Goal: Task Accomplishment & Management: Manage account settings

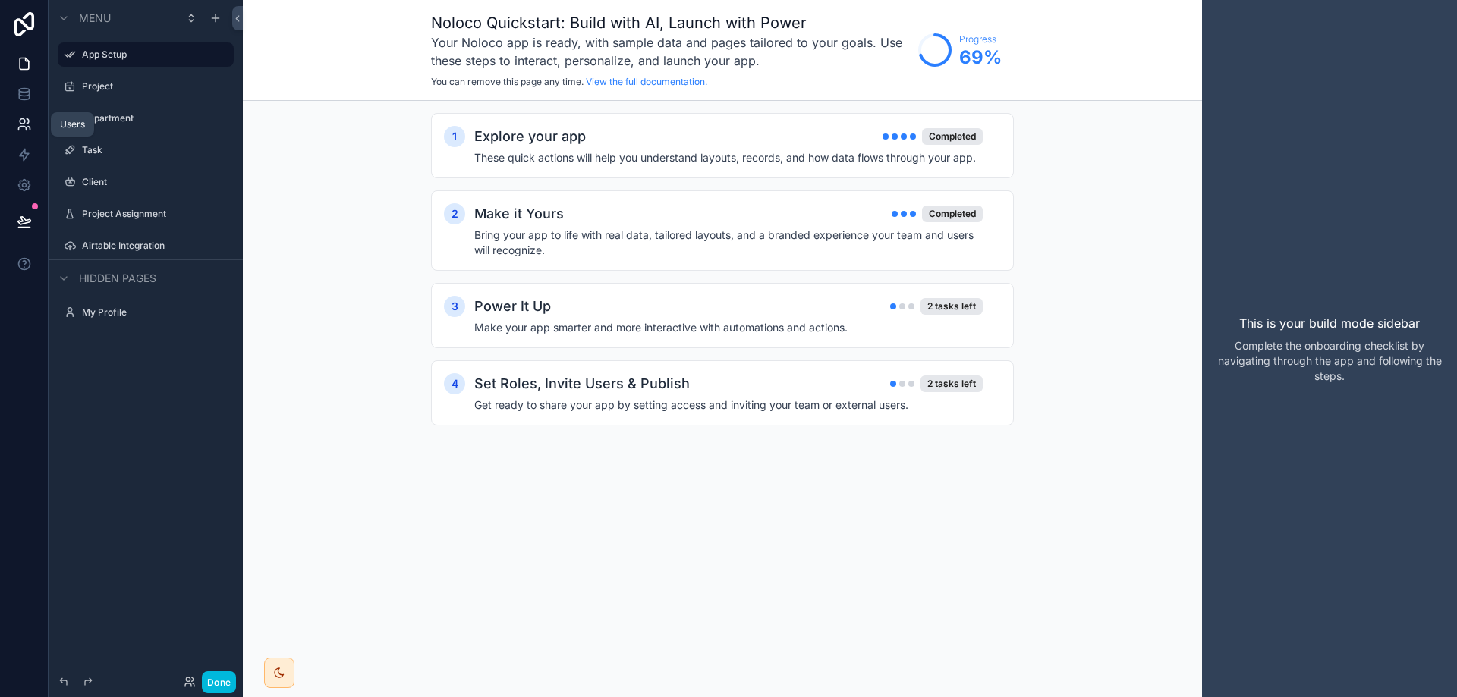
click at [17, 121] on icon at bounding box center [24, 124] width 15 height 15
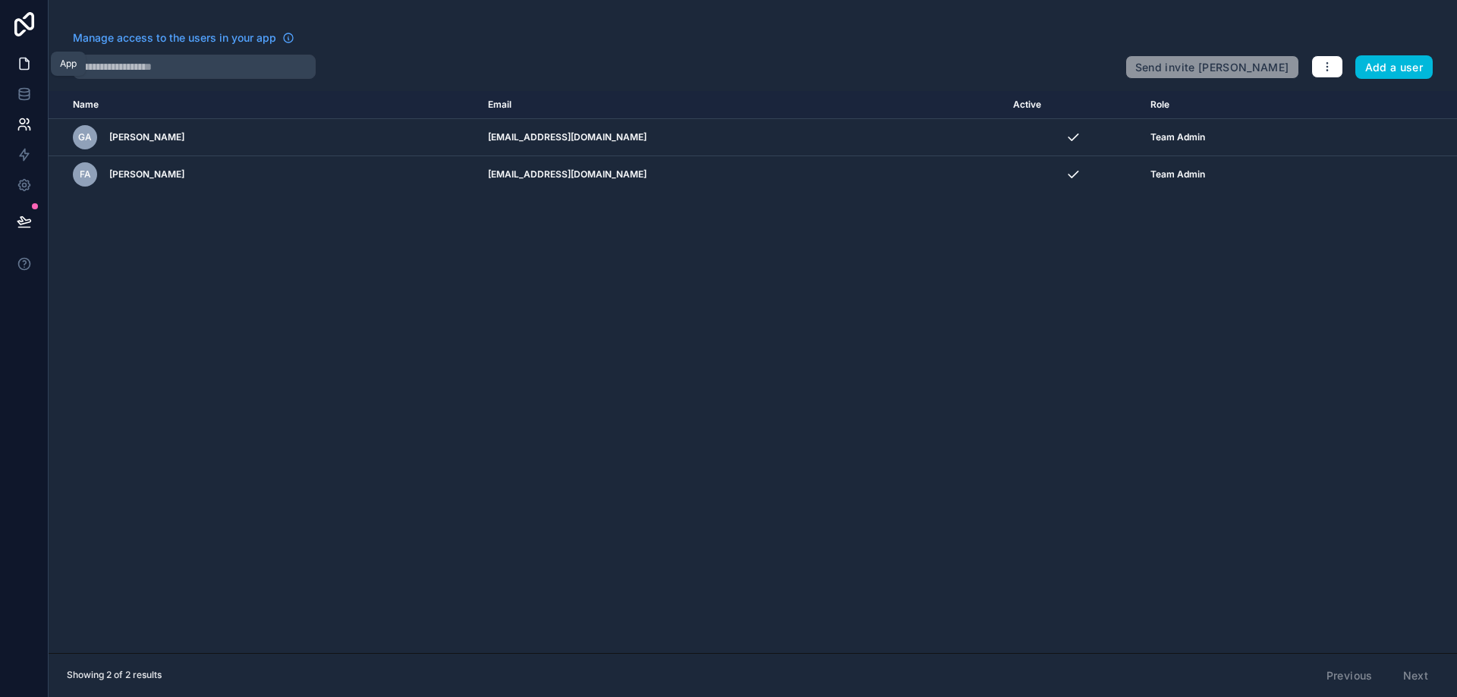
click at [26, 71] on icon at bounding box center [24, 63] width 15 height 15
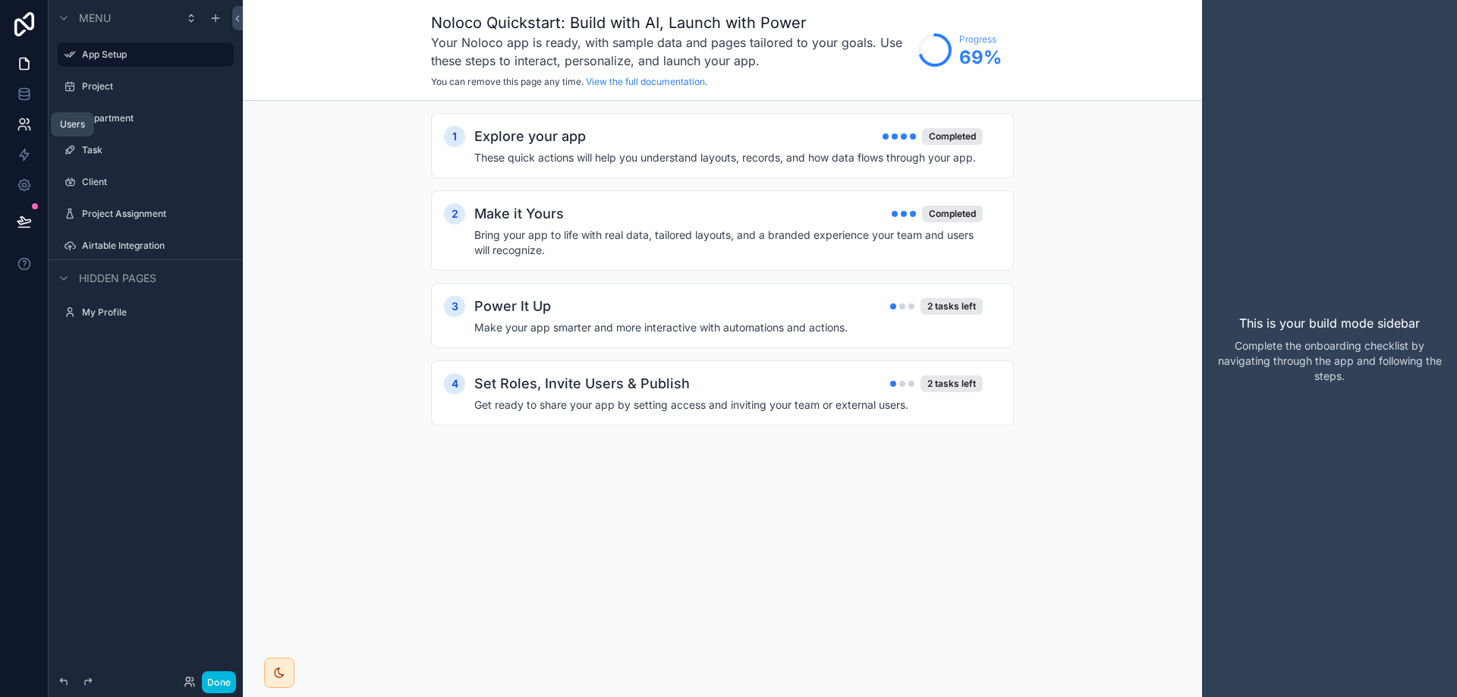
click at [21, 115] on link at bounding box center [24, 124] width 48 height 30
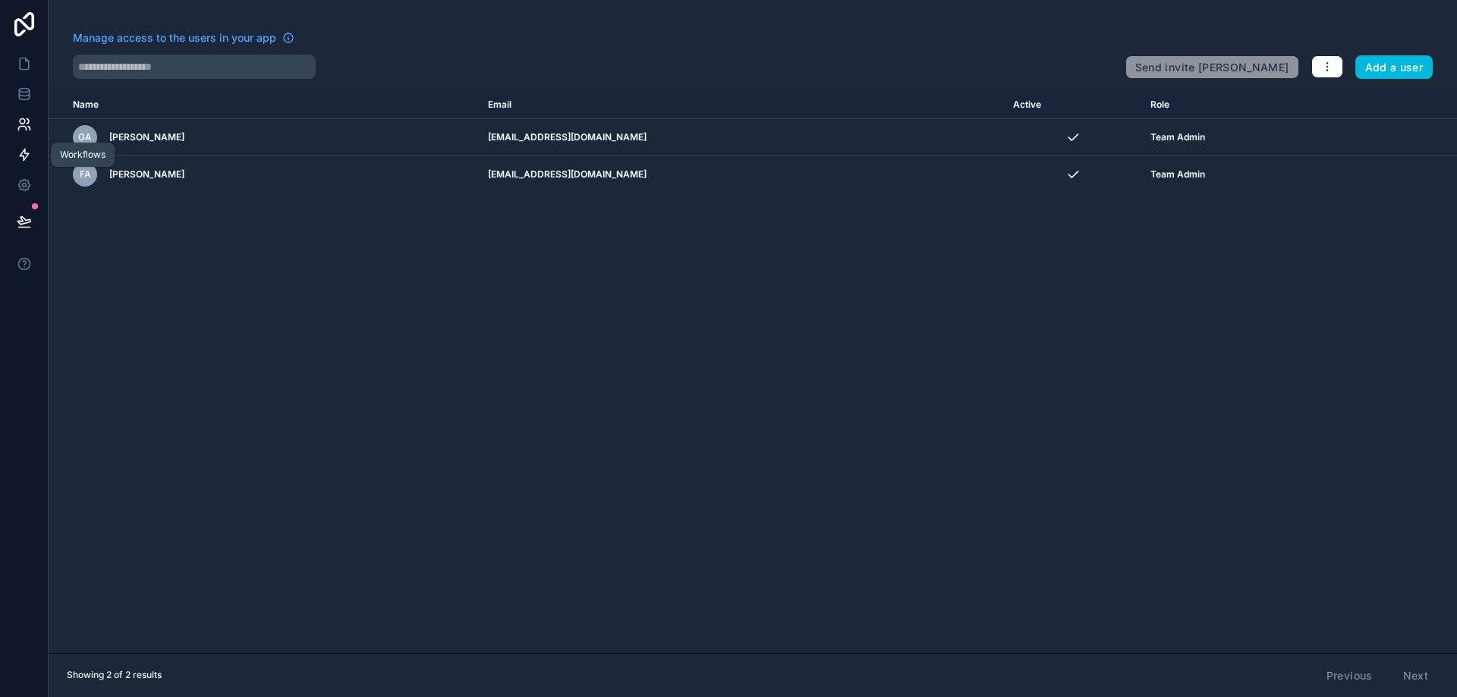
click at [19, 153] on icon at bounding box center [24, 154] width 15 height 15
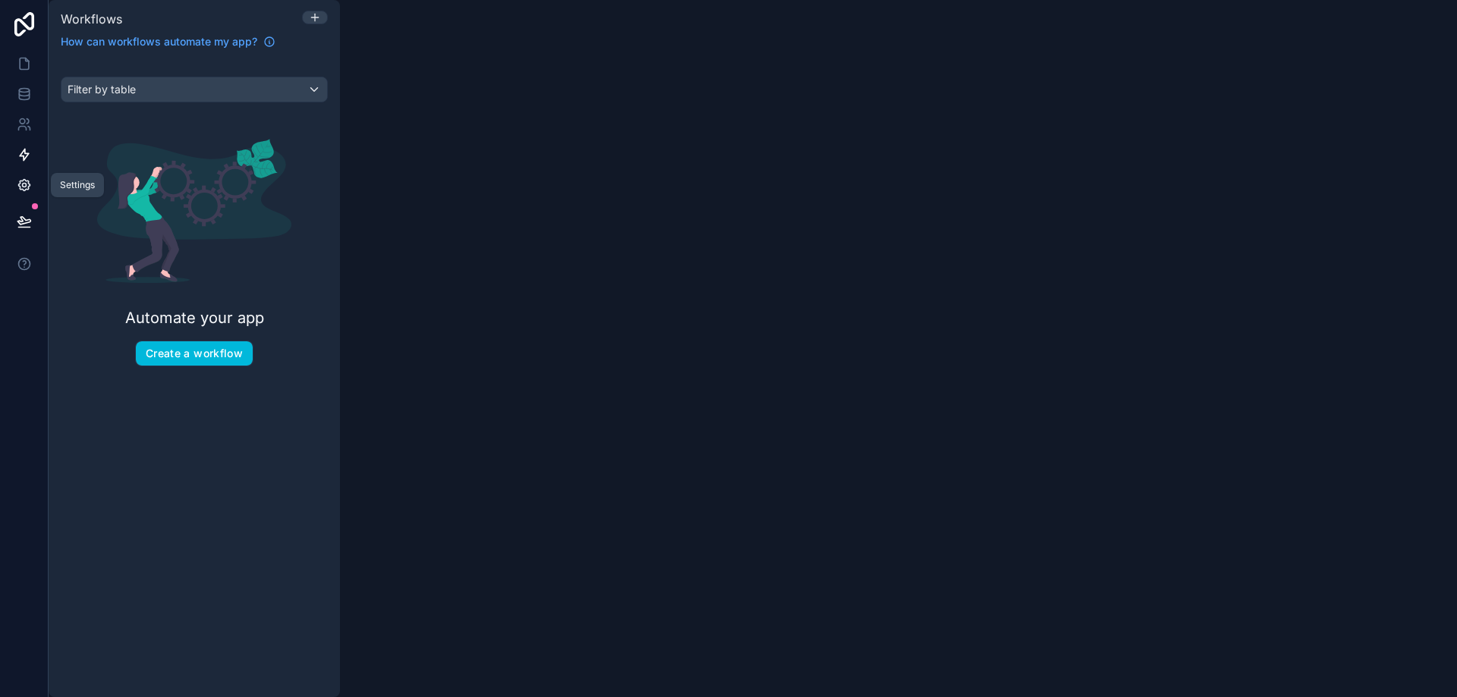
click at [20, 192] on icon at bounding box center [24, 185] width 15 height 15
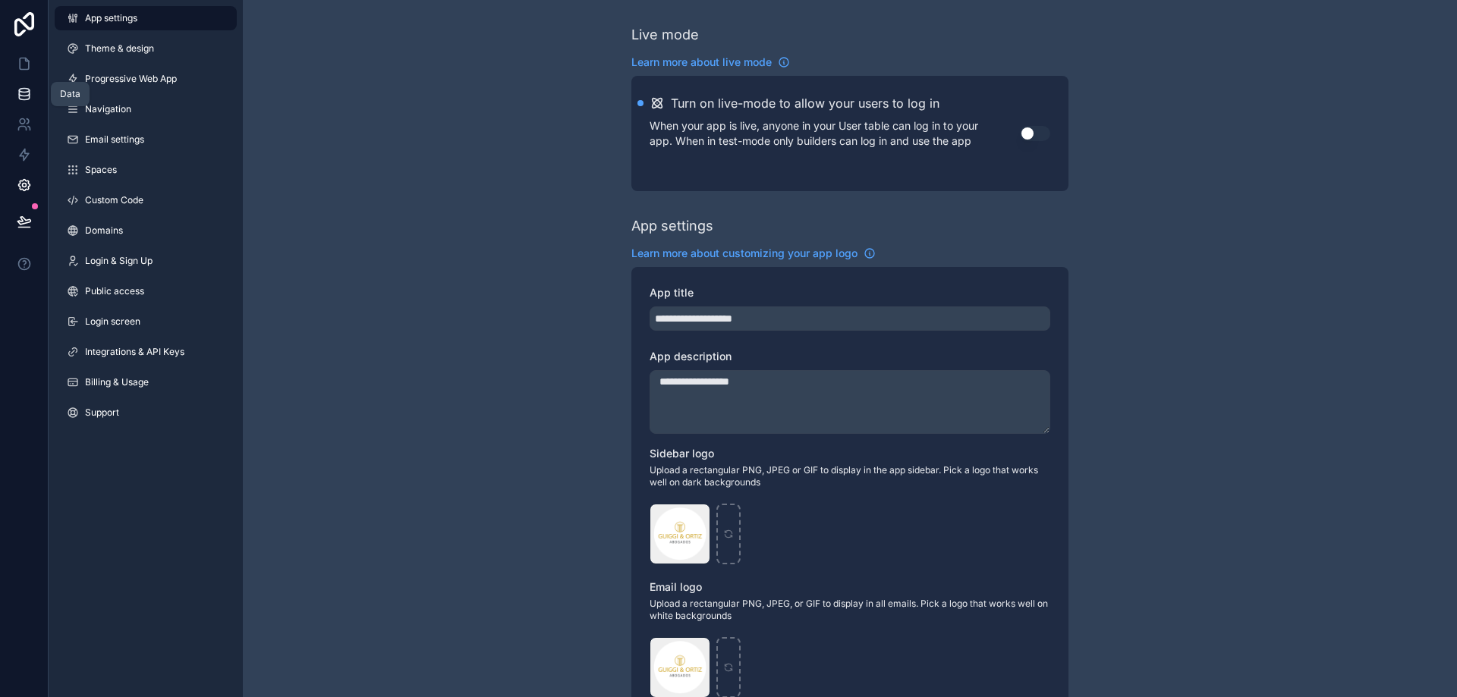
click at [21, 89] on icon at bounding box center [24, 91] width 10 height 4
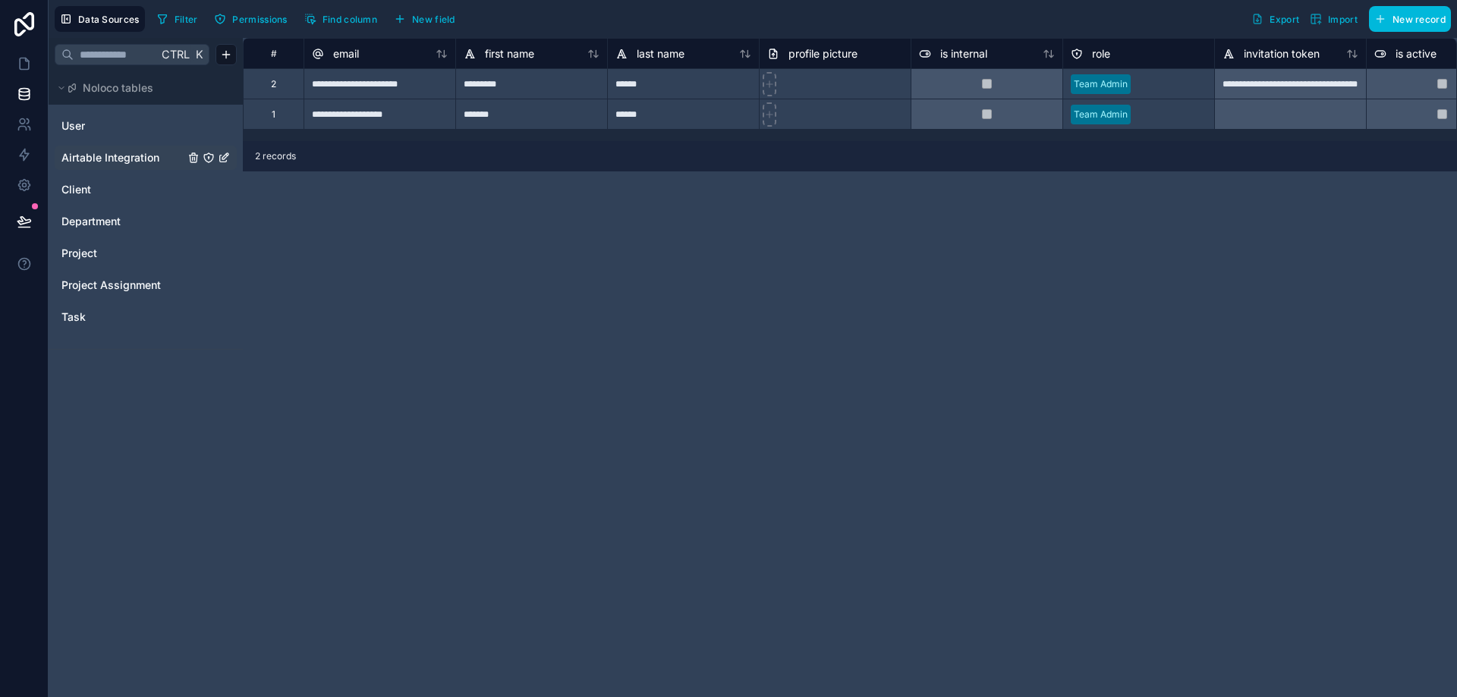
click at [139, 158] on span "Airtable Integration" at bounding box center [110, 157] width 98 height 15
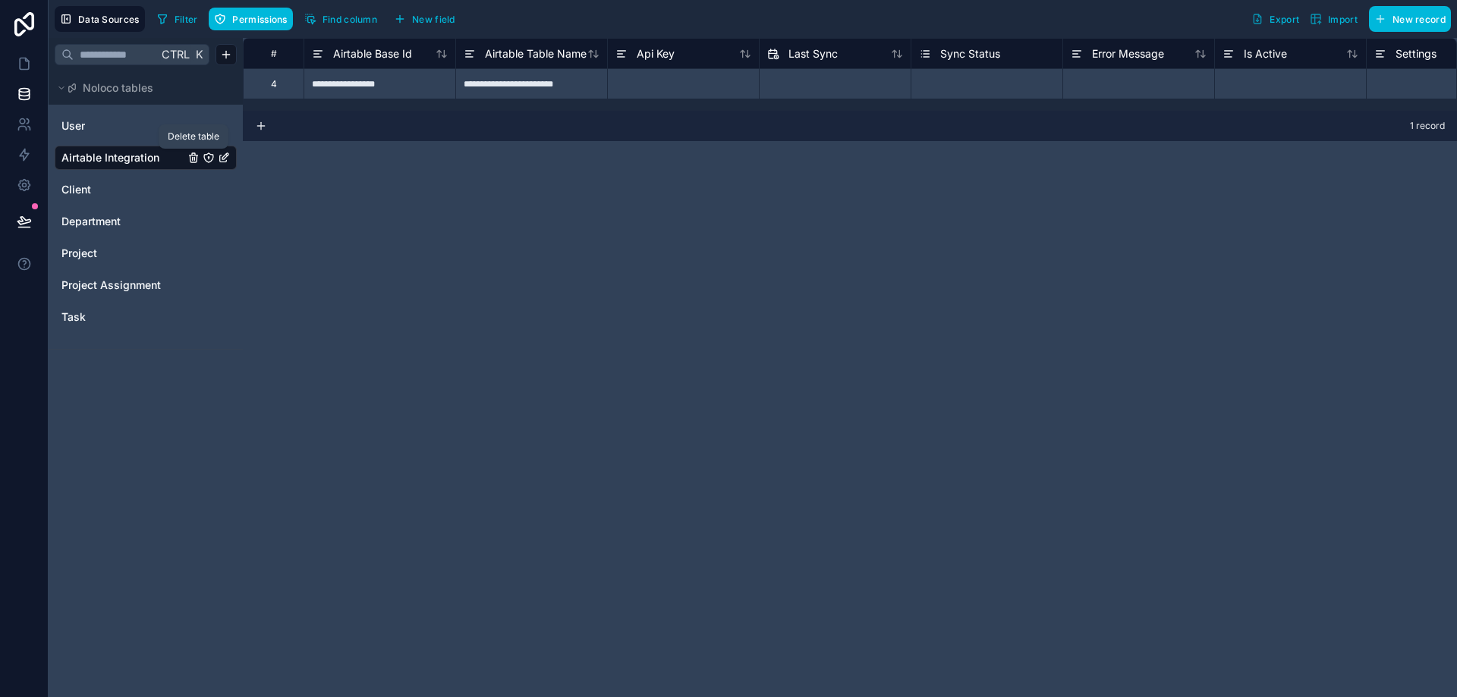
click at [190, 153] on icon "Airtable Integration" at bounding box center [193, 158] width 12 height 12
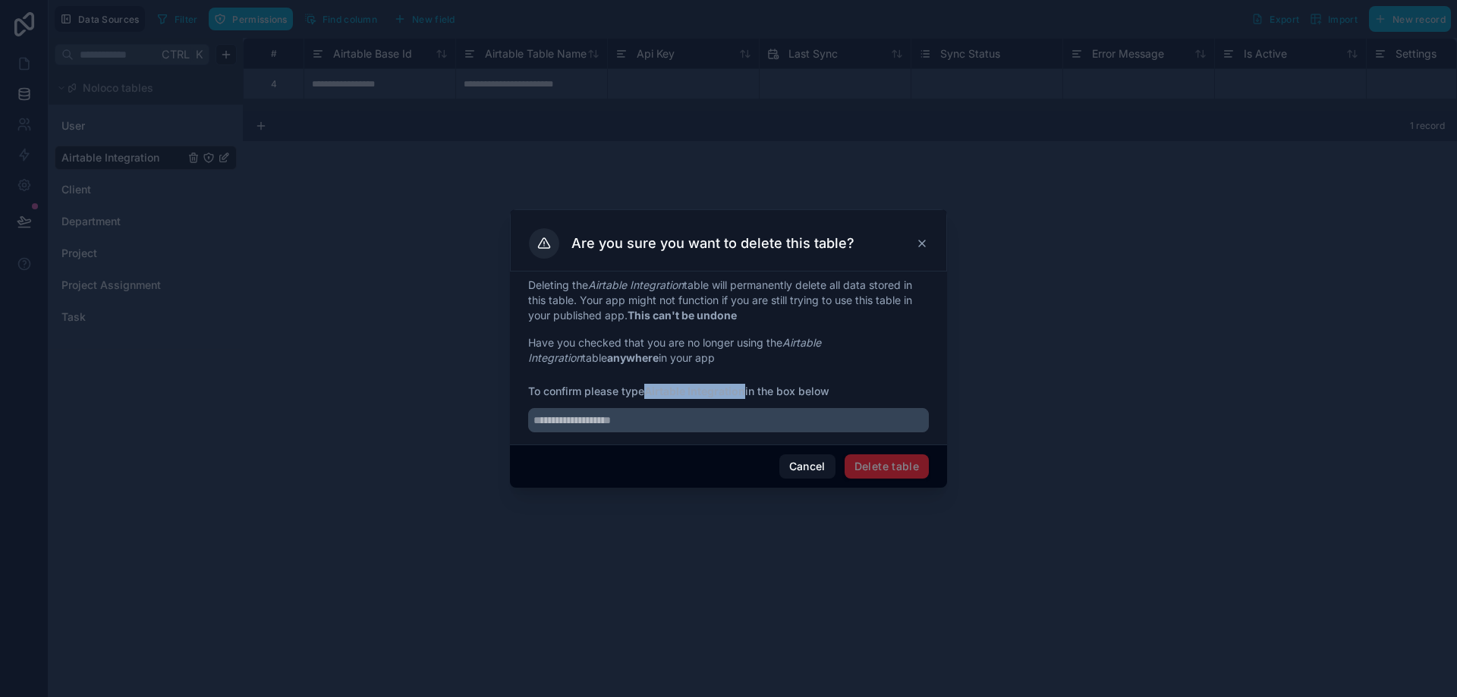
drag, startPoint x: 646, startPoint y: 392, endPoint x: 746, endPoint y: 389, distance: 99.4
click at [746, 389] on span "To confirm please type Airtable Integration in the box below" at bounding box center [728, 391] width 401 height 15
copy strong "Airtable Integration"
click at [685, 428] on input "text" at bounding box center [728, 420] width 401 height 24
paste input "**********"
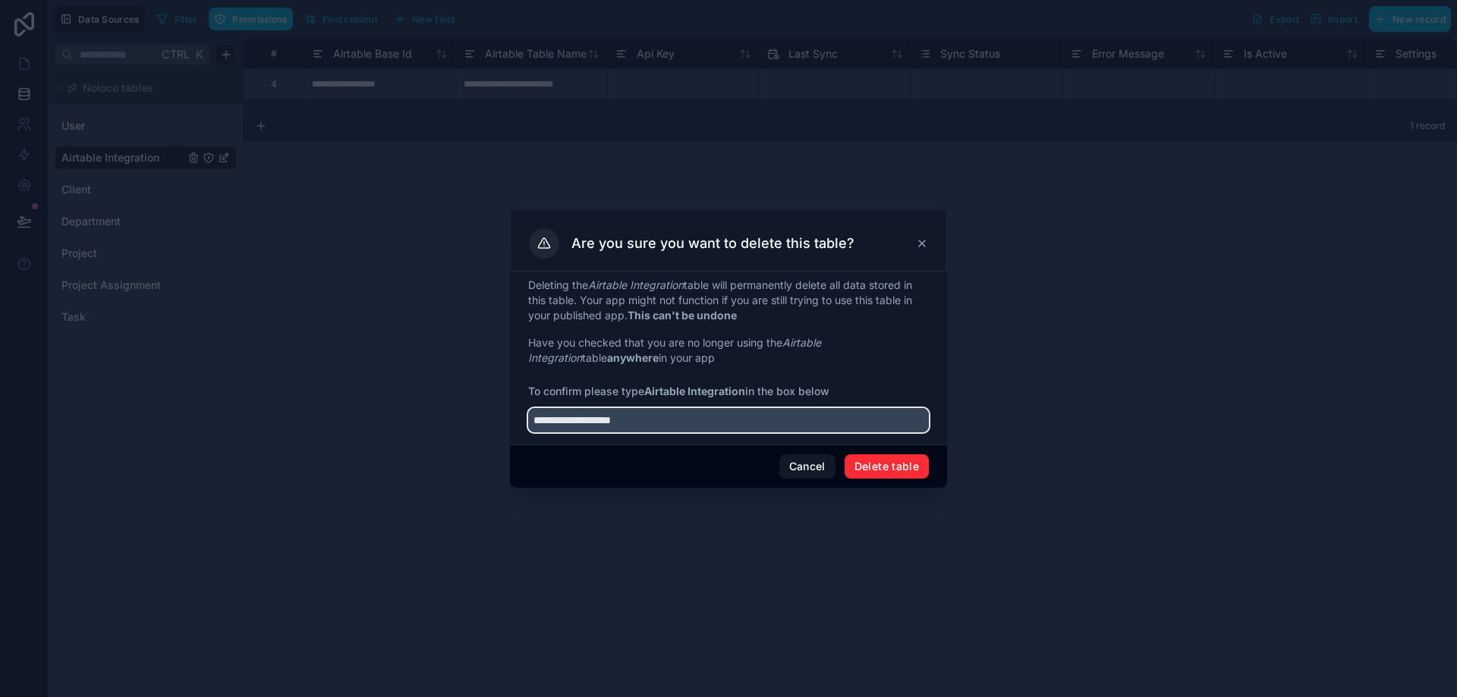
type input "**********"
click at [881, 468] on button "Delete table" at bounding box center [887, 467] width 84 height 24
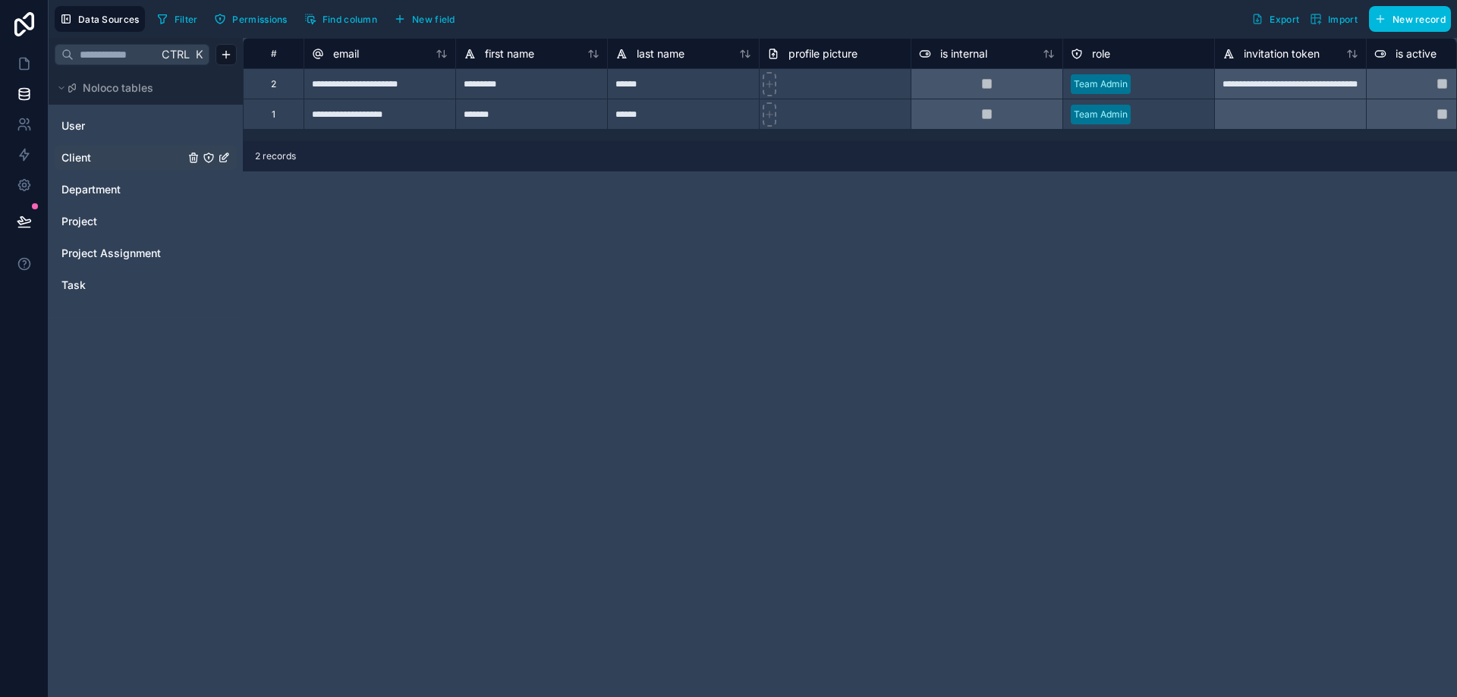
click at [87, 160] on span "Client" at bounding box center [76, 157] width 30 height 15
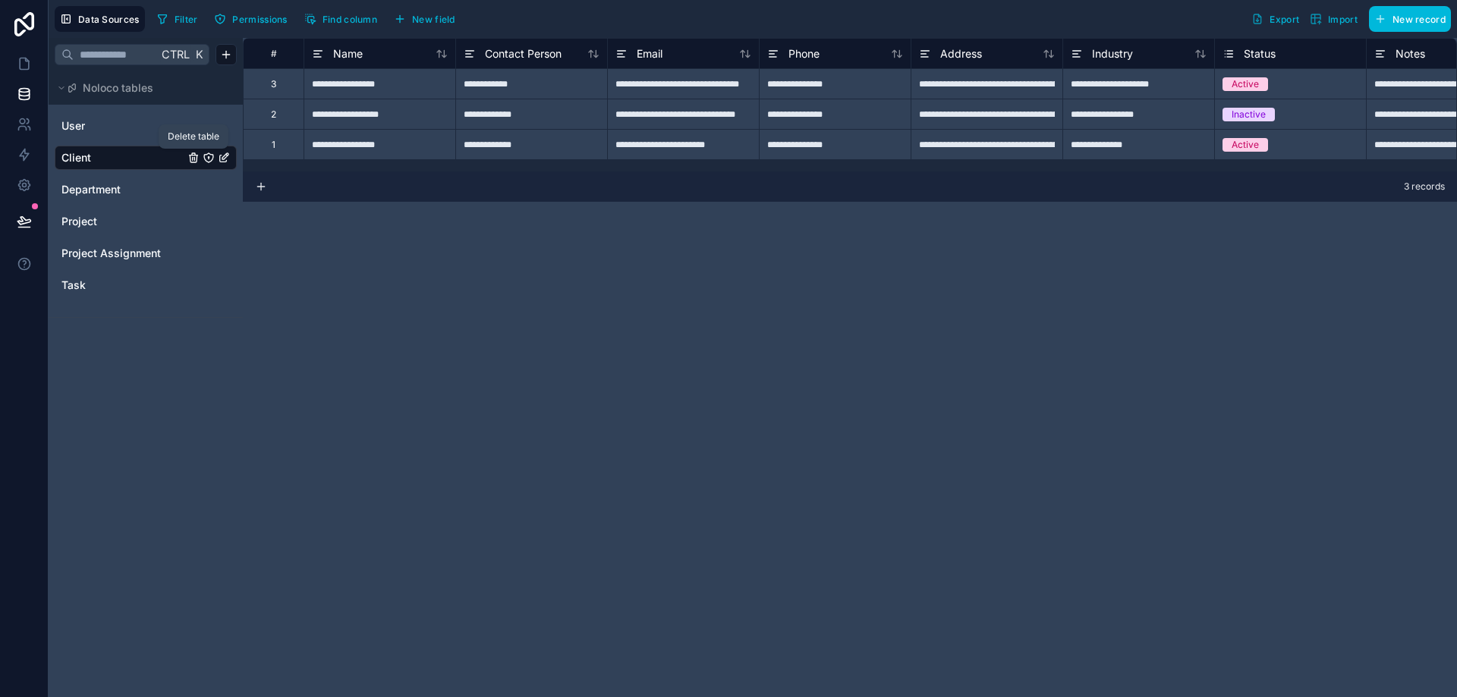
click at [193, 156] on icon "Client" at bounding box center [194, 156] width 8 height 0
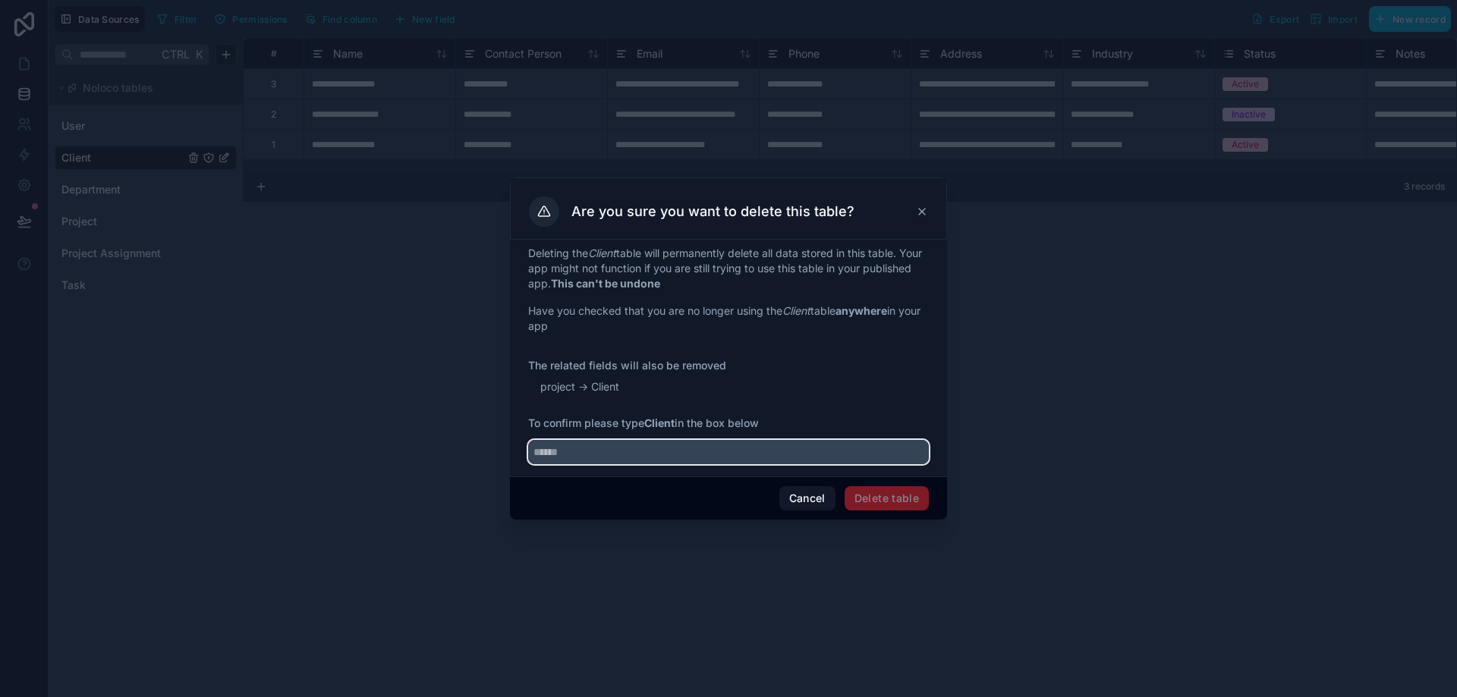
click at [772, 460] on input "text" at bounding box center [728, 452] width 401 height 24
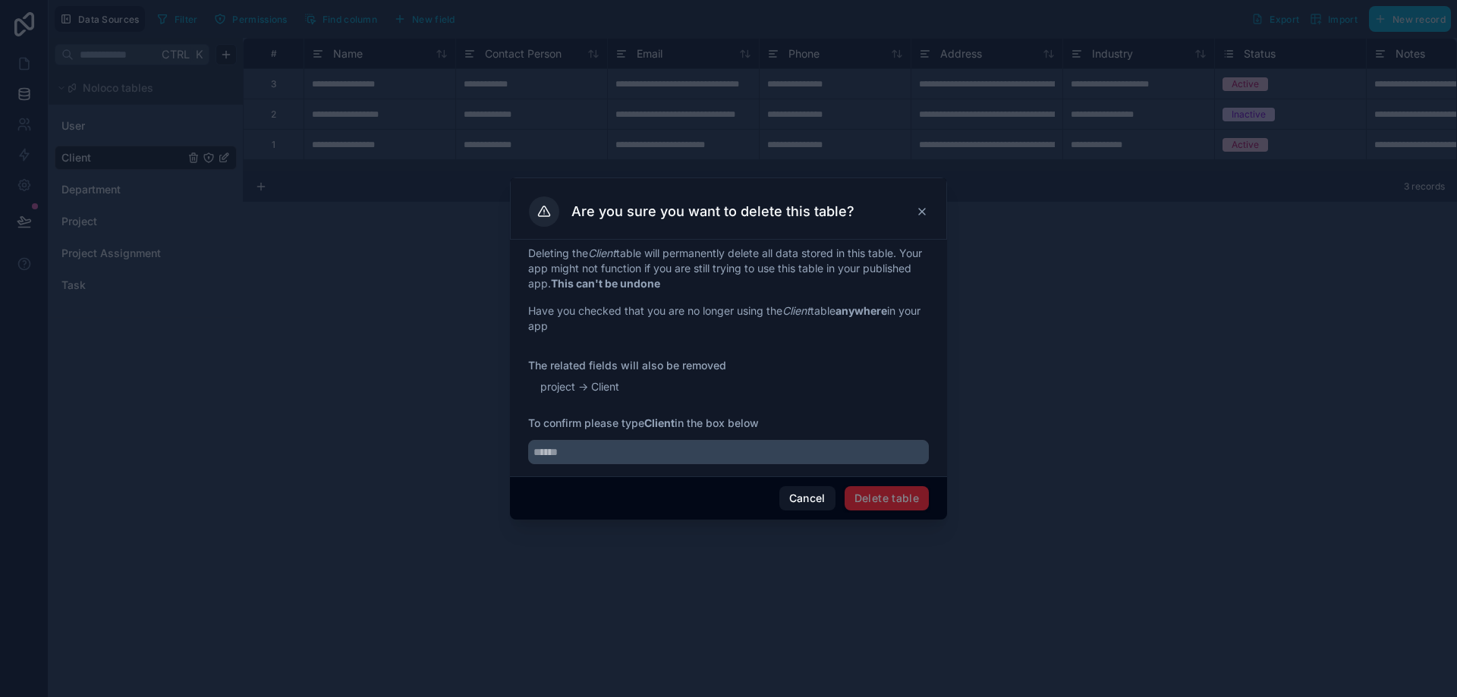
click at [923, 217] on icon at bounding box center [922, 212] width 12 height 12
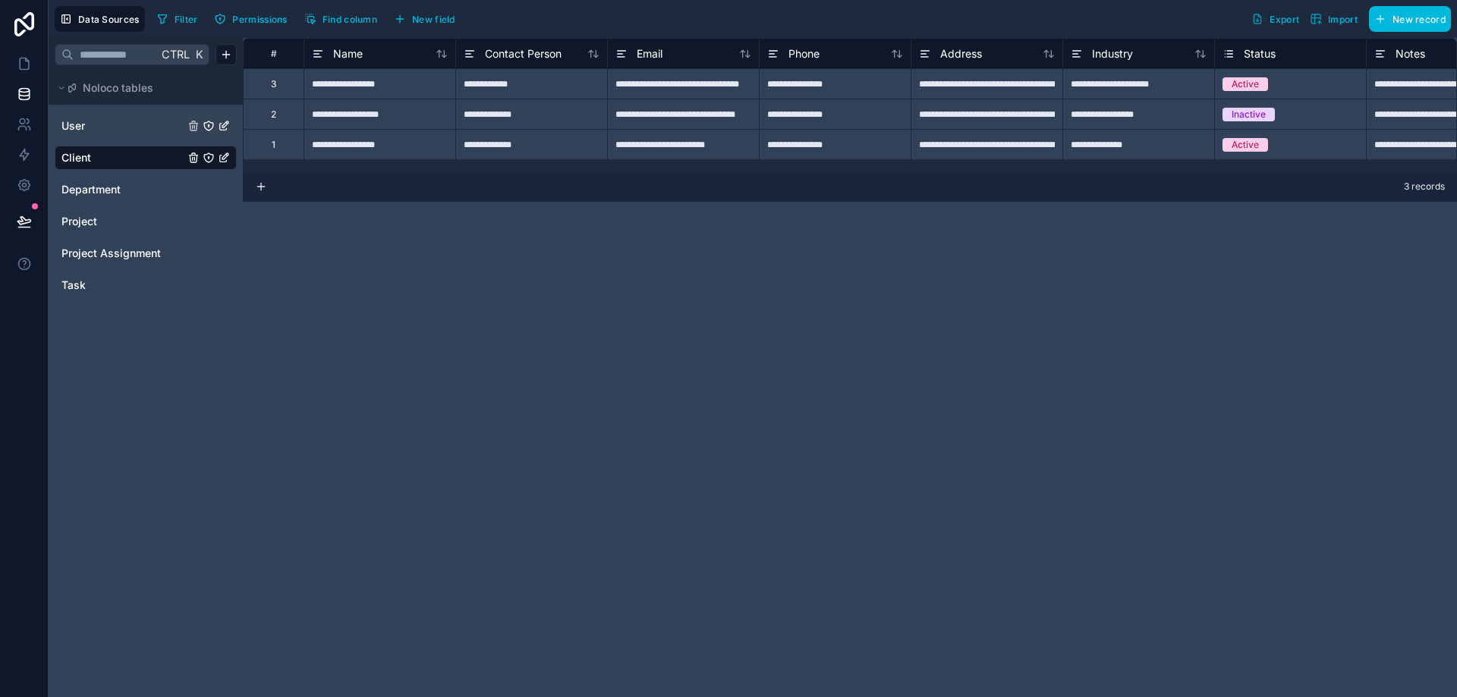
click at [73, 127] on span "User" at bounding box center [73, 125] width 24 height 15
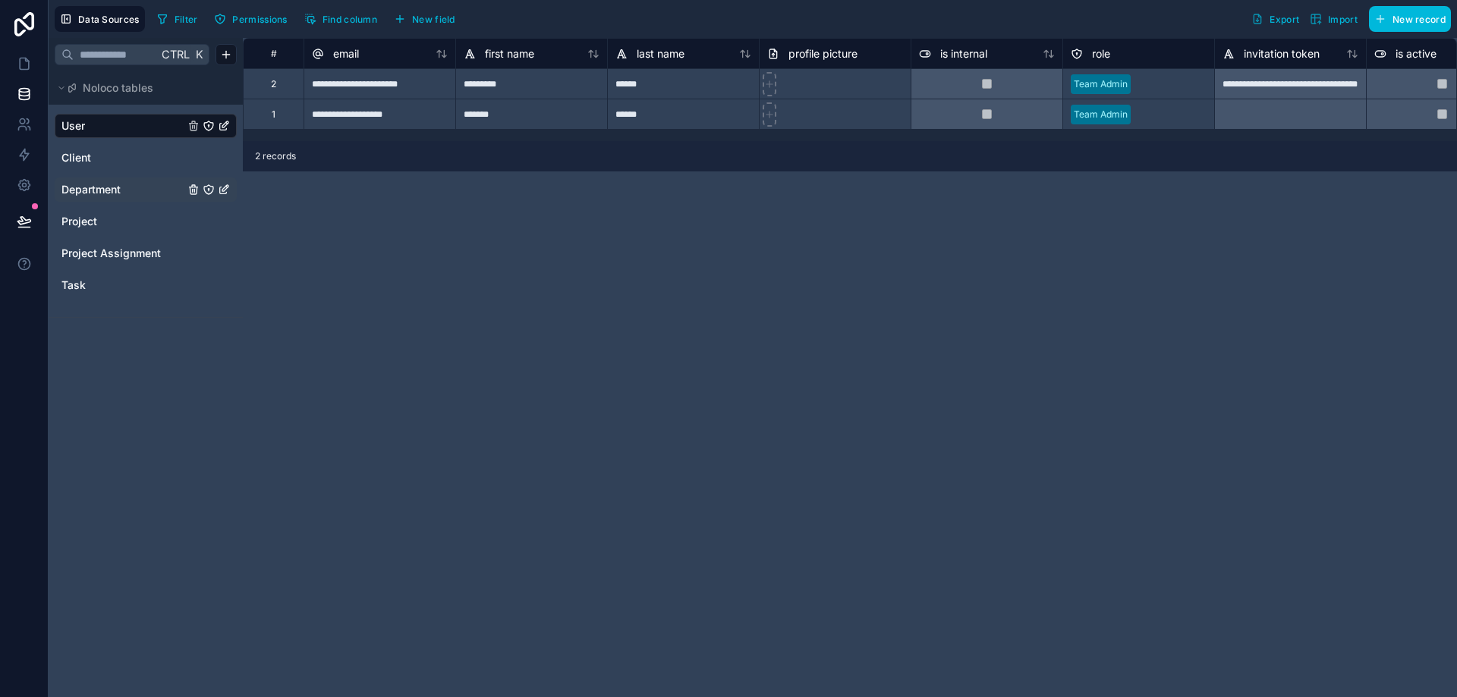
click at [103, 183] on span "Department" at bounding box center [90, 189] width 59 height 15
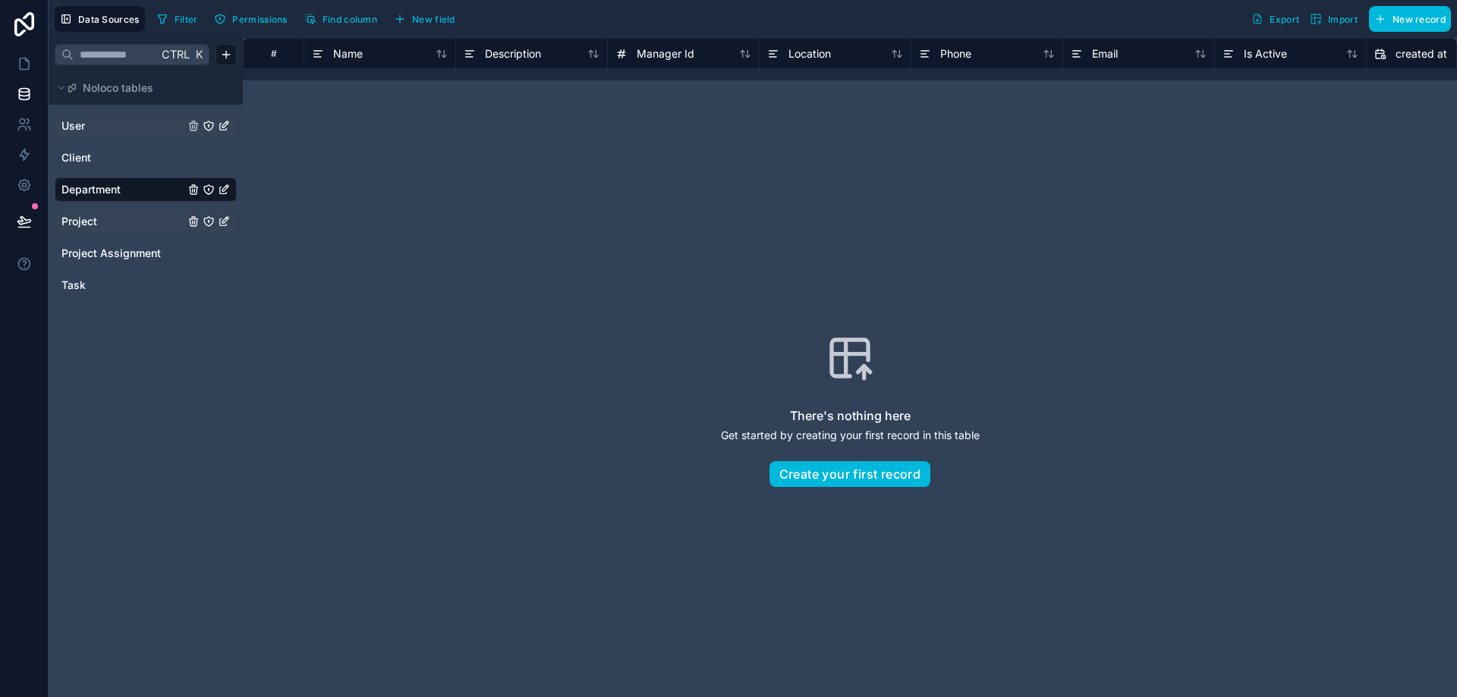
click at [90, 217] on span "Project" at bounding box center [79, 221] width 36 height 15
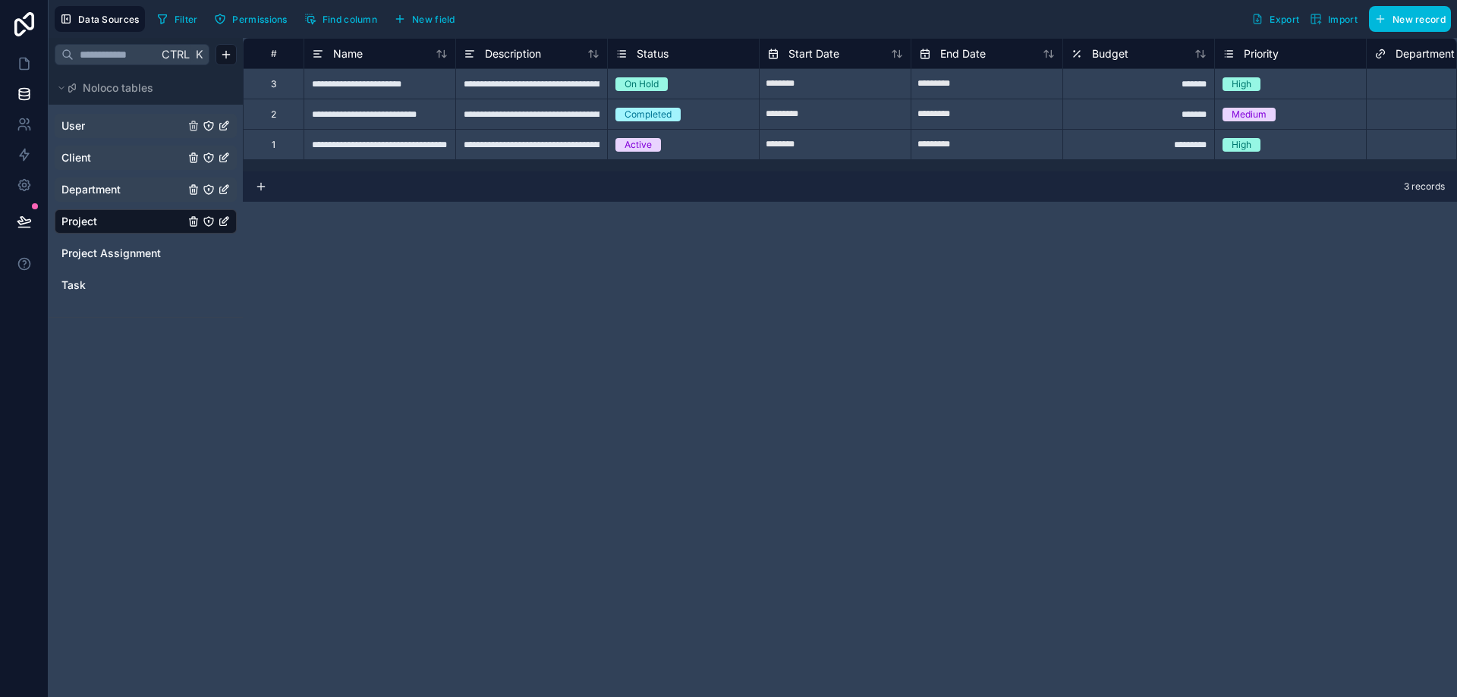
click at [96, 158] on link "Client" at bounding box center [122, 157] width 123 height 15
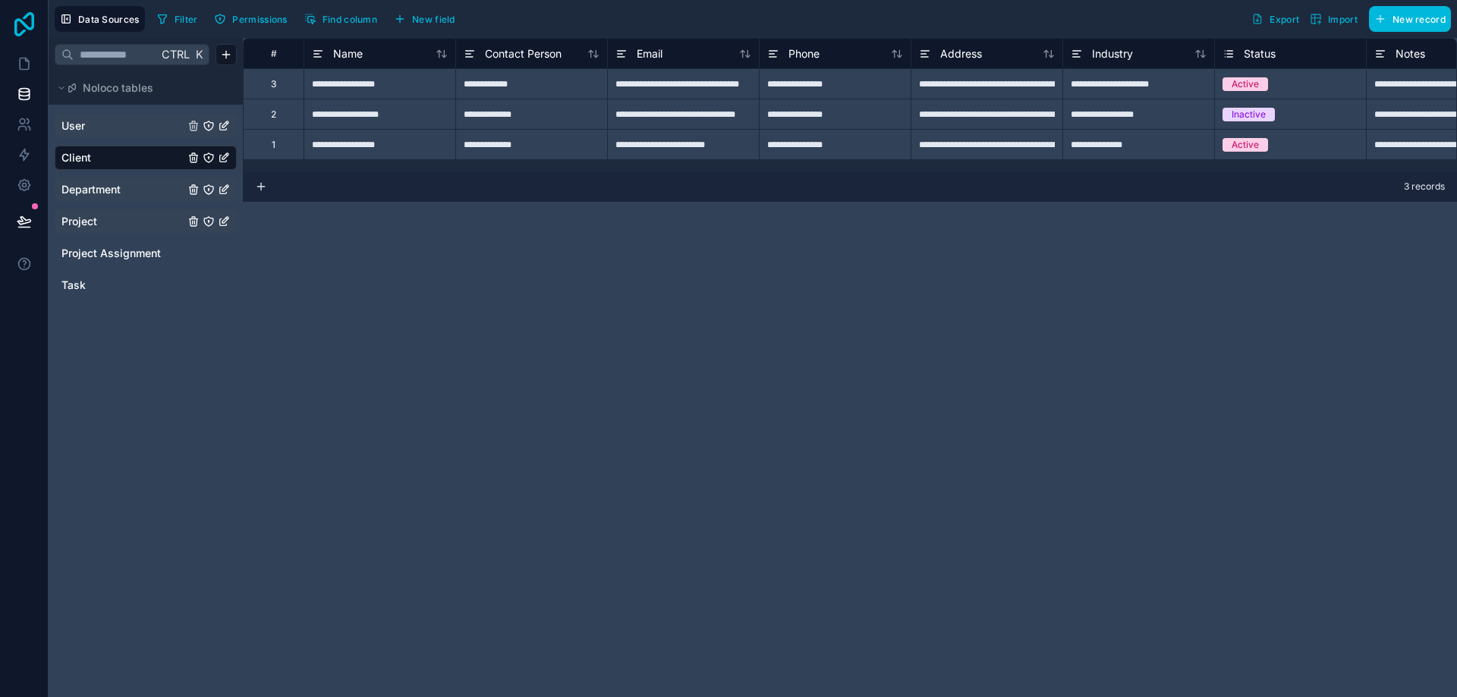
click at [22, 26] on icon at bounding box center [24, 24] width 30 height 24
